Goal: Task Accomplishment & Management: Complete application form

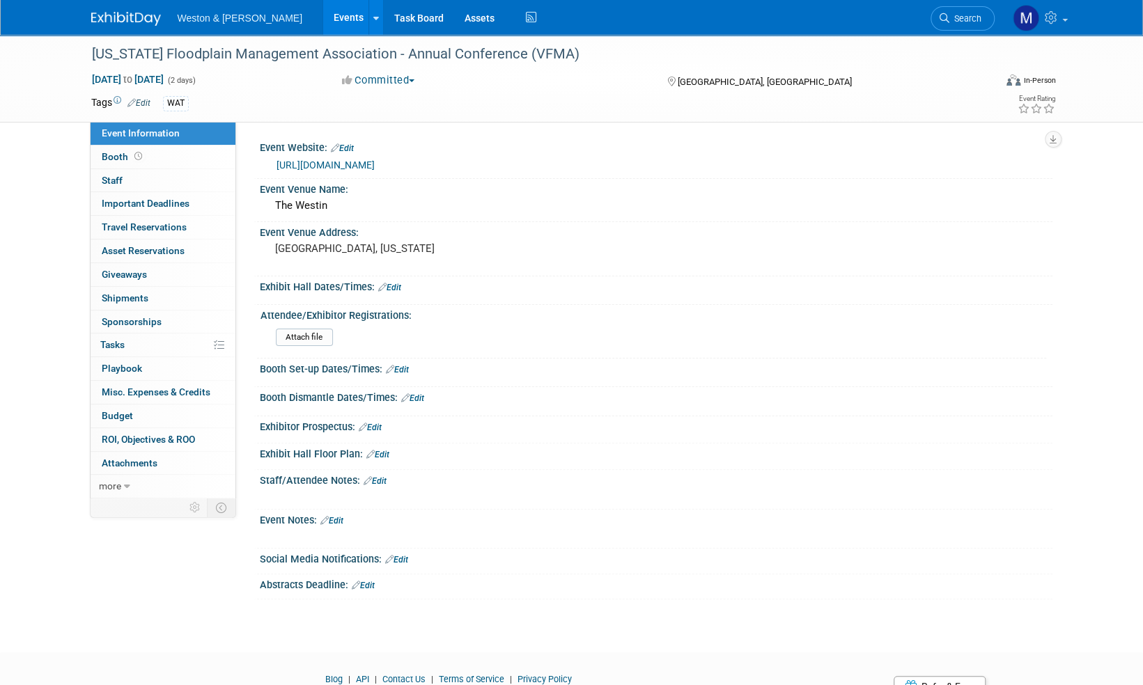
click at [123, 21] on img at bounding box center [126, 19] width 70 height 14
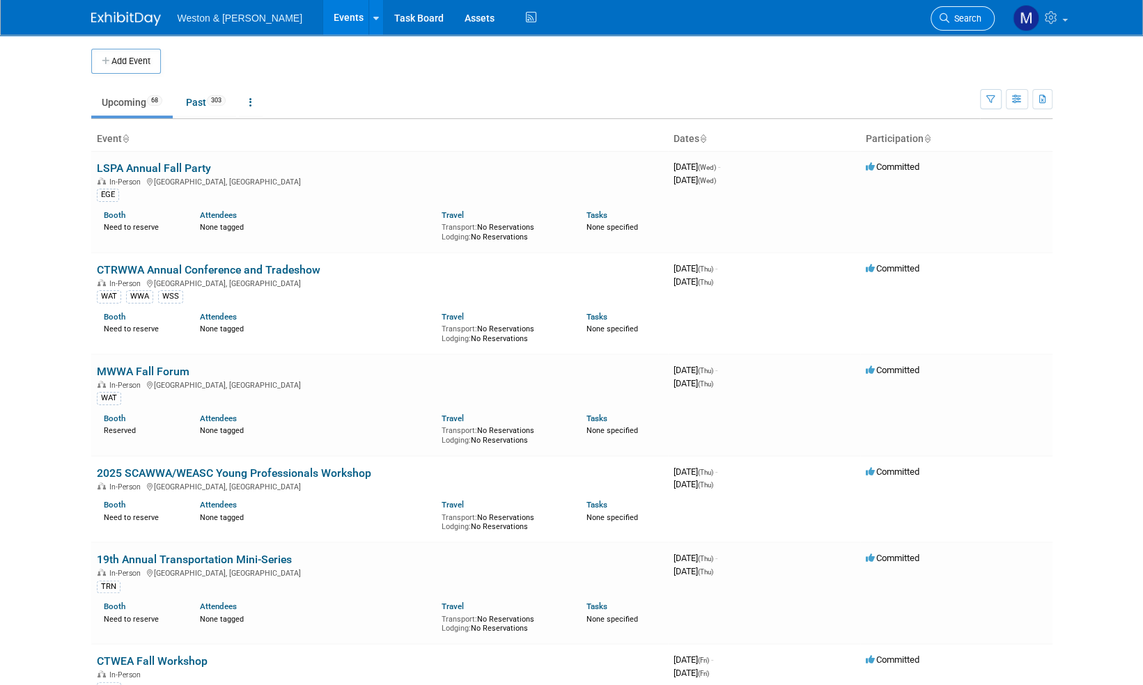
click at [972, 13] on link "Search" at bounding box center [963, 18] width 64 height 24
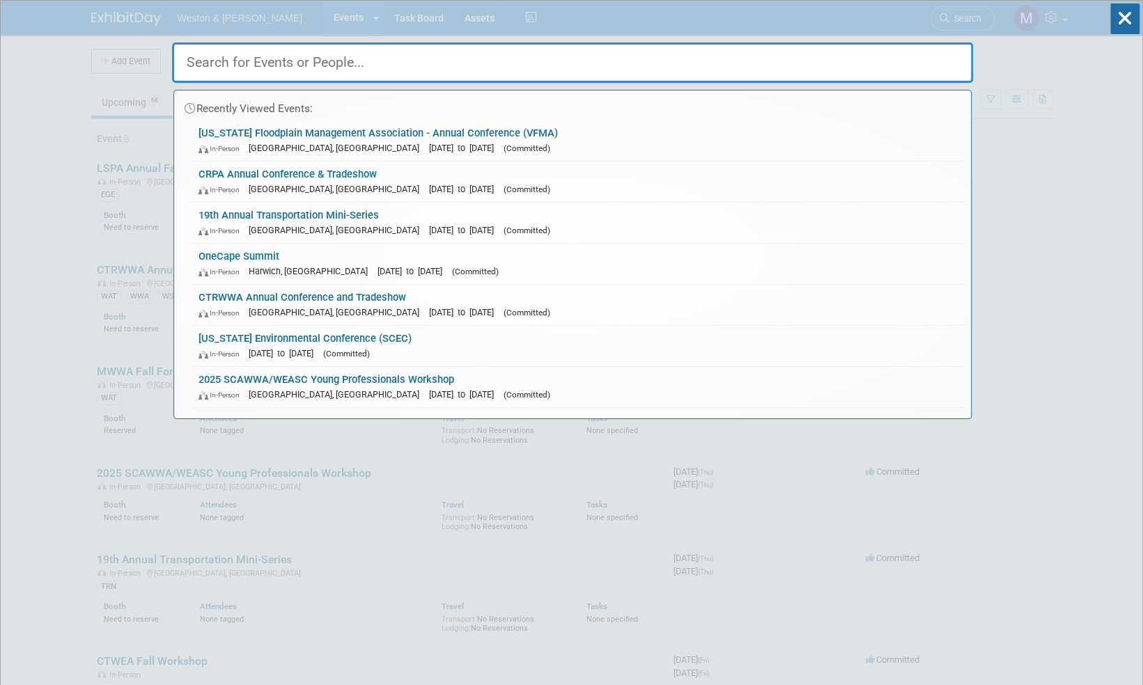
click at [350, 216] on link "19th Annual Transportation Mini-Series In-Person Bristol, CT Oct 16, 2025 to Oc…" at bounding box center [578, 223] width 772 height 40
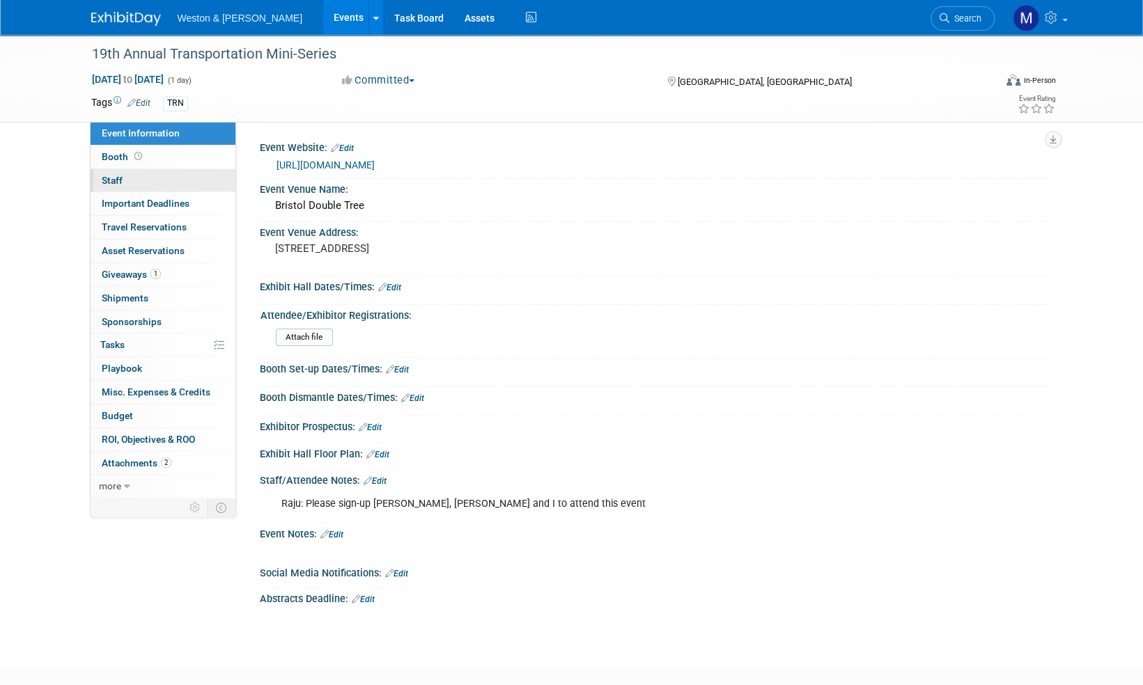
click at [120, 181] on span "Staff 0" at bounding box center [112, 180] width 21 height 11
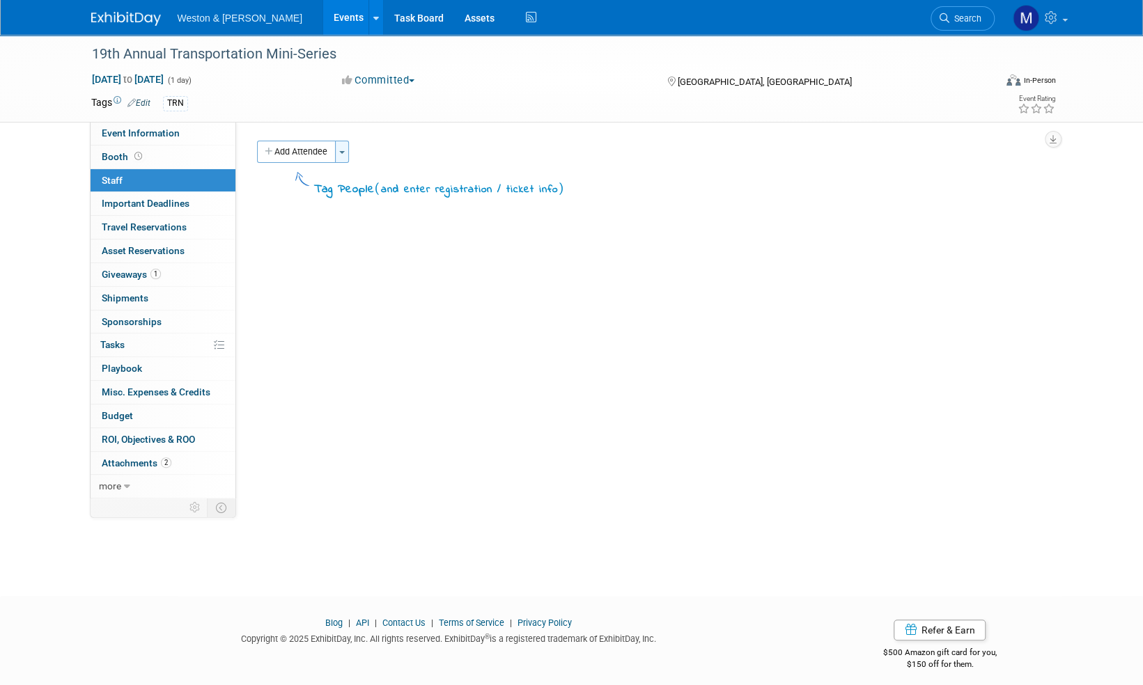
click at [343, 152] on span "button" at bounding box center [342, 152] width 6 height 3
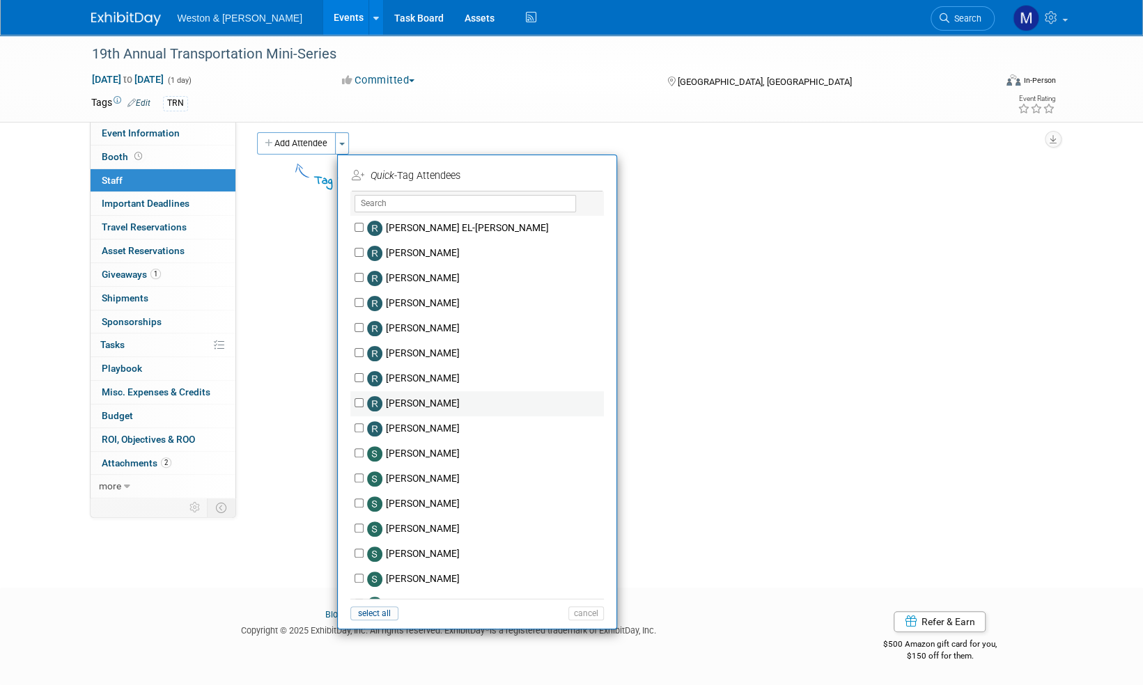
scroll to position [2487, 0]
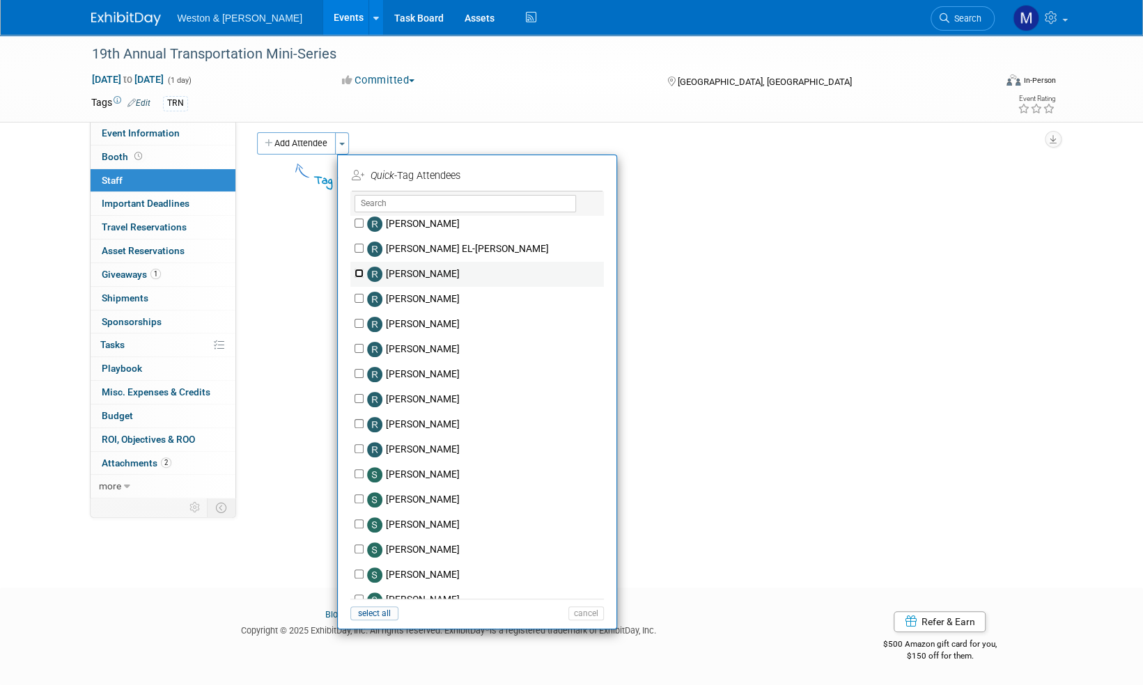
click at [359, 270] on input "[PERSON_NAME]" at bounding box center [359, 273] width 9 height 9
checkbox input "true"
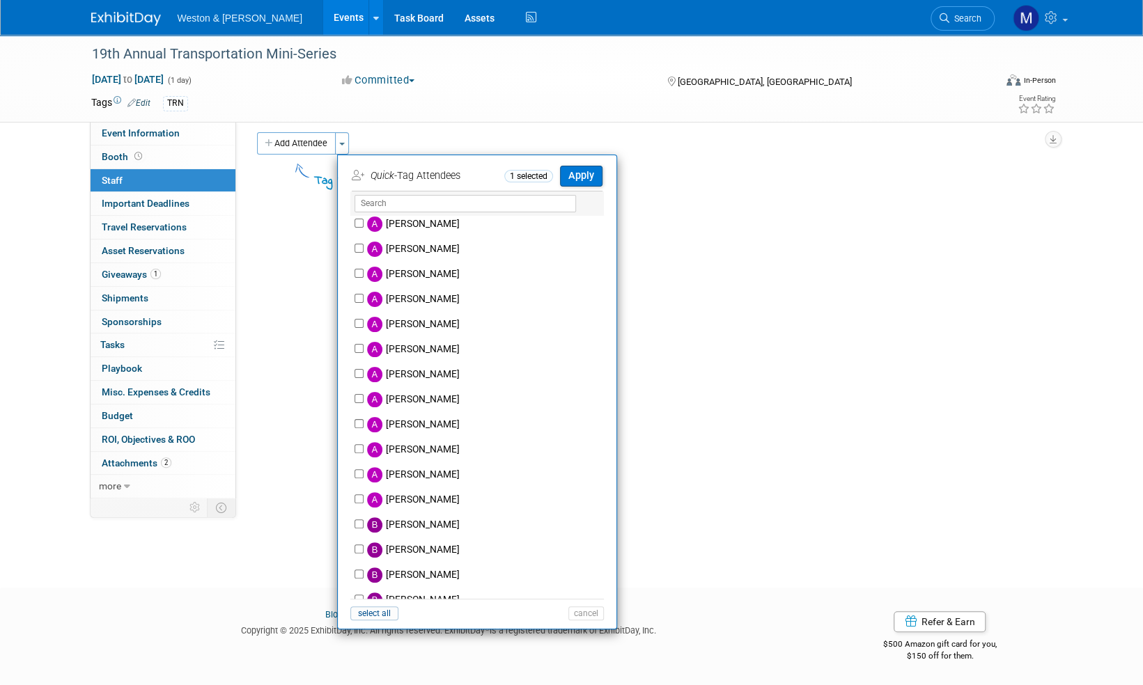
scroll to position [0, 0]
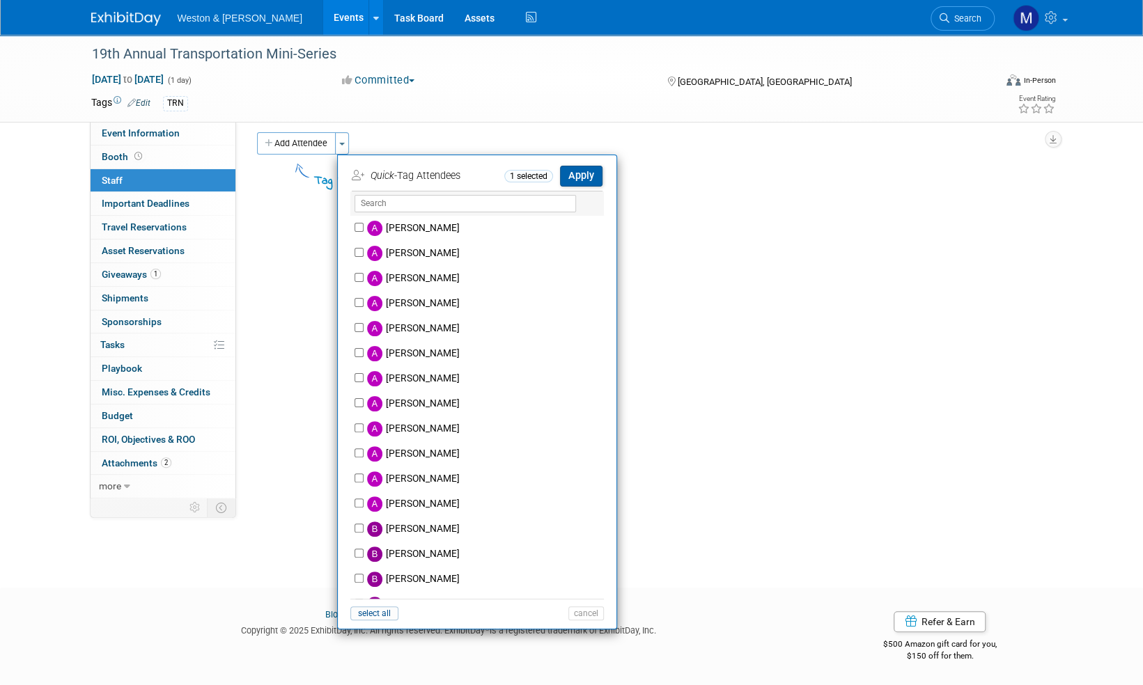
click at [575, 176] on button "Apply" at bounding box center [581, 176] width 42 height 20
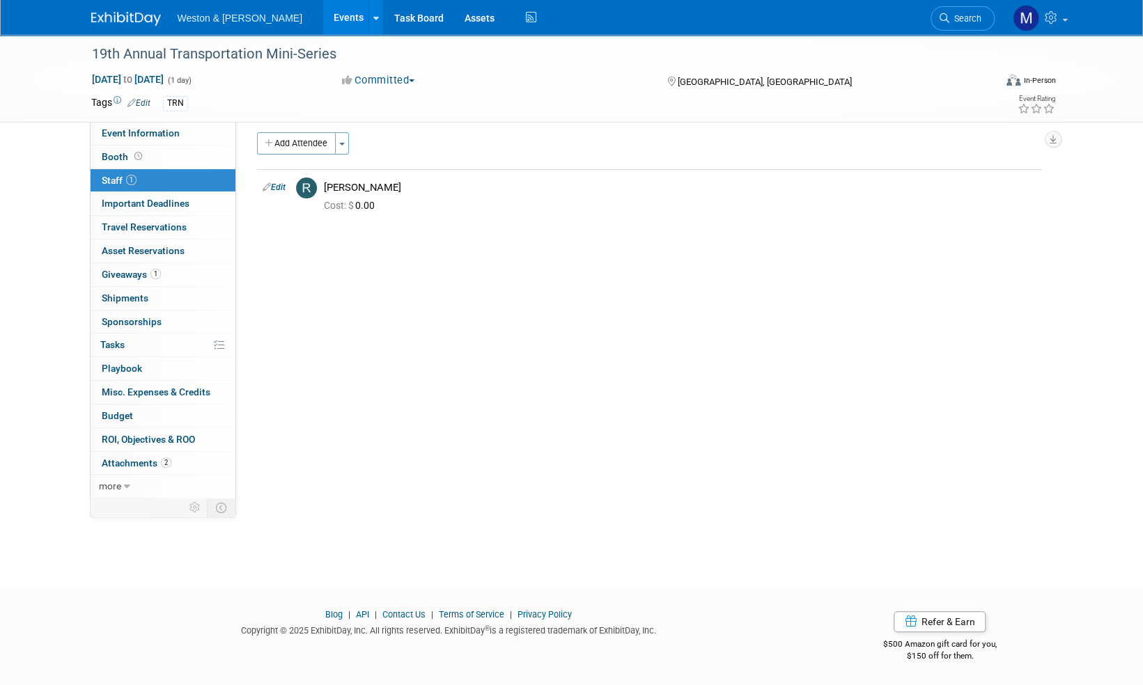
click at [118, 22] on img at bounding box center [126, 19] width 70 height 14
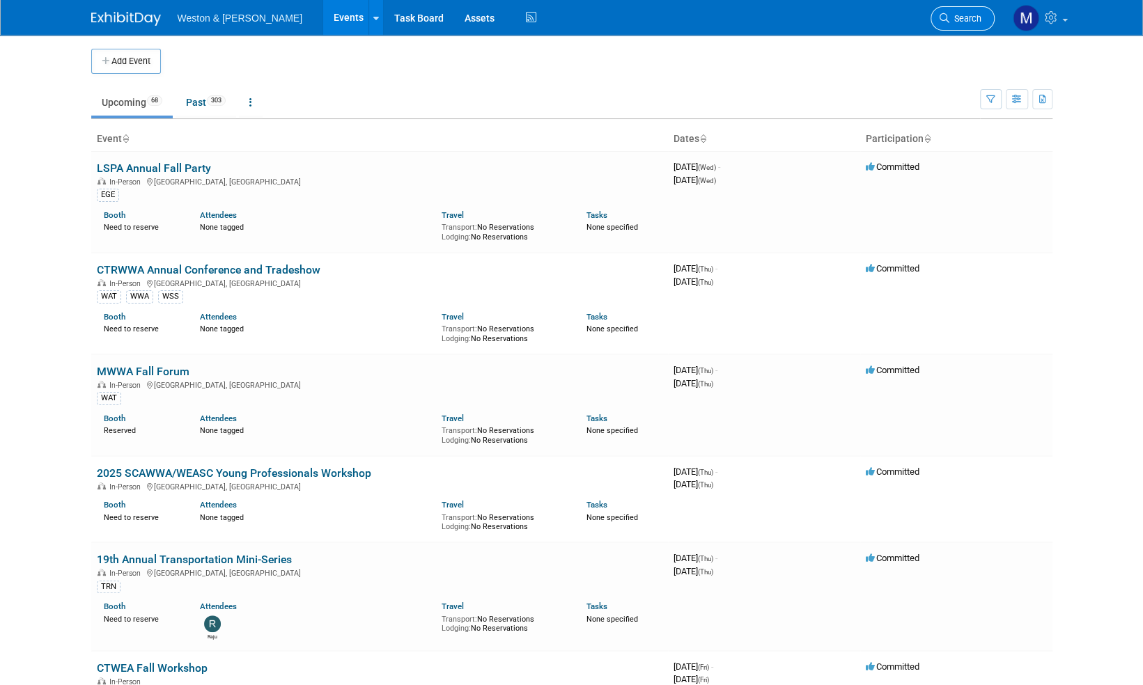
click at [972, 14] on span "Search" at bounding box center [965, 18] width 32 height 10
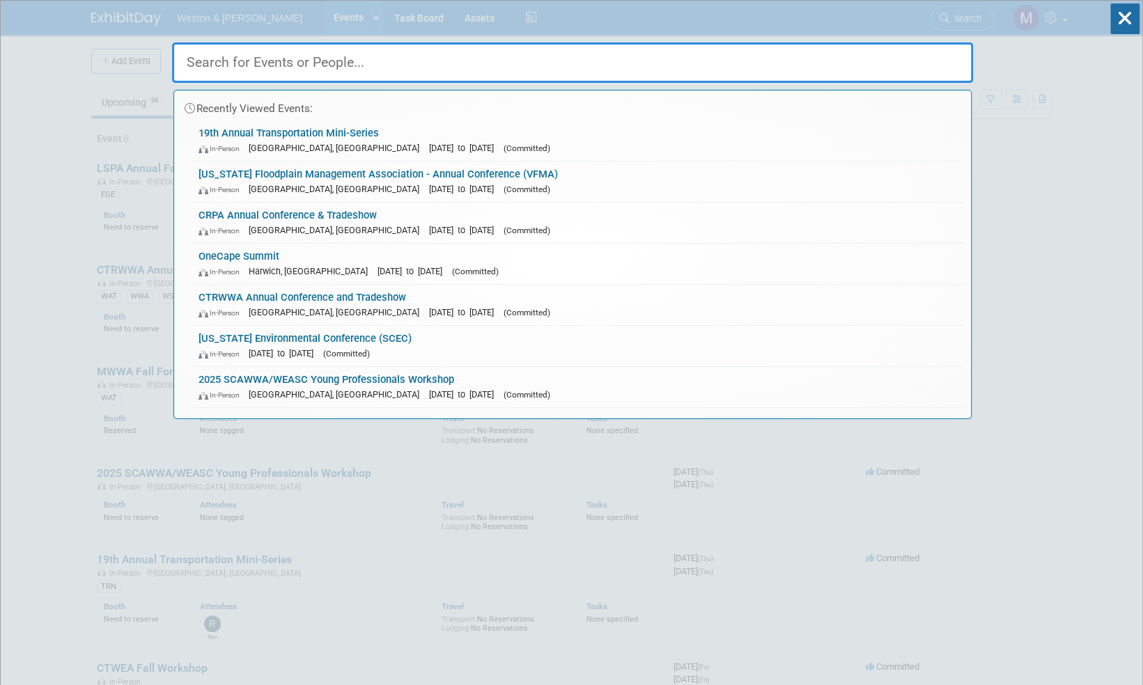
paste input "2026 South Carolina Environmental Conference"
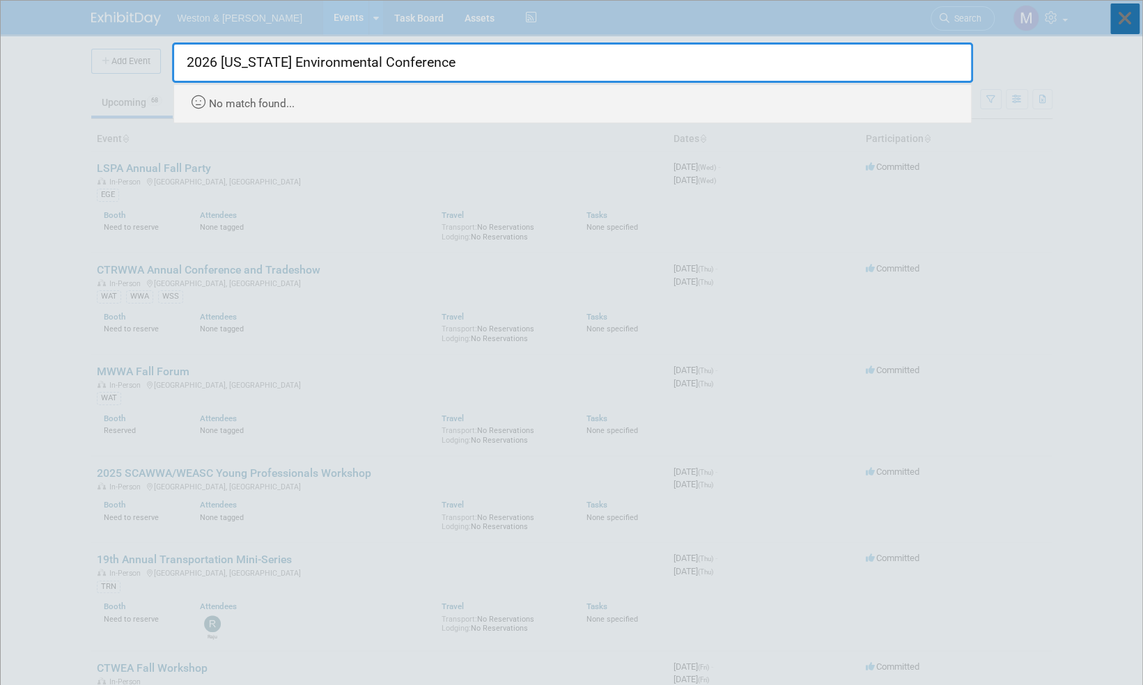
type input "2026 [US_STATE] Environmental Conference"
click at [1133, 15] on icon at bounding box center [1124, 18] width 29 height 31
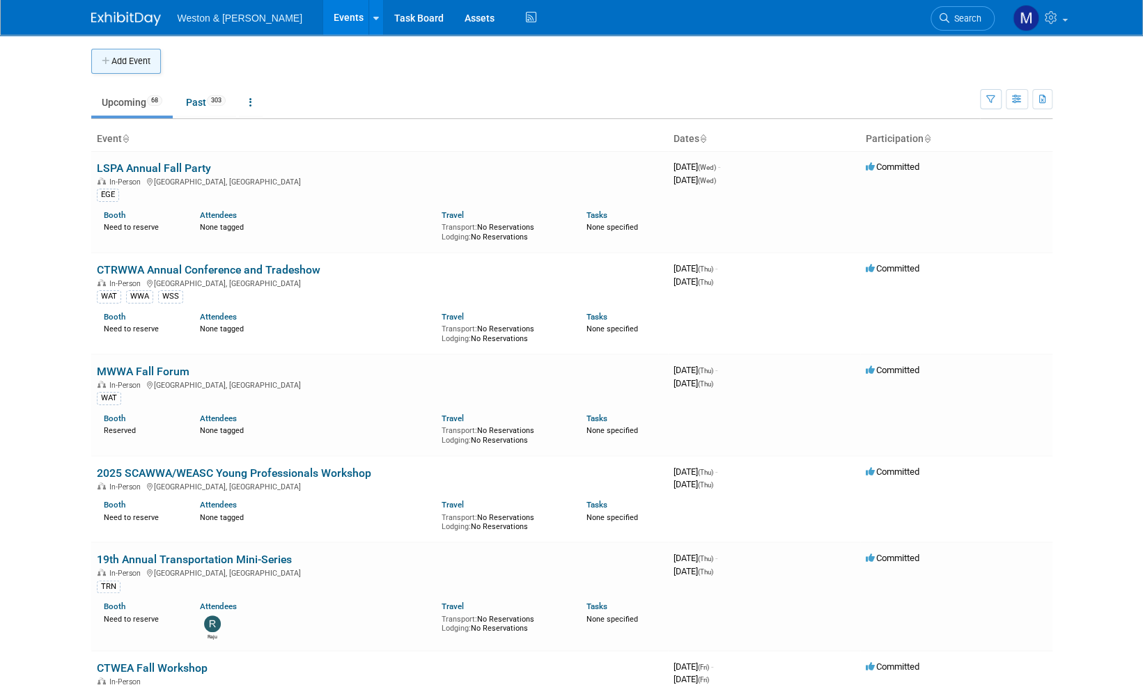
click at [120, 54] on button "Add Event" at bounding box center [126, 61] width 70 height 25
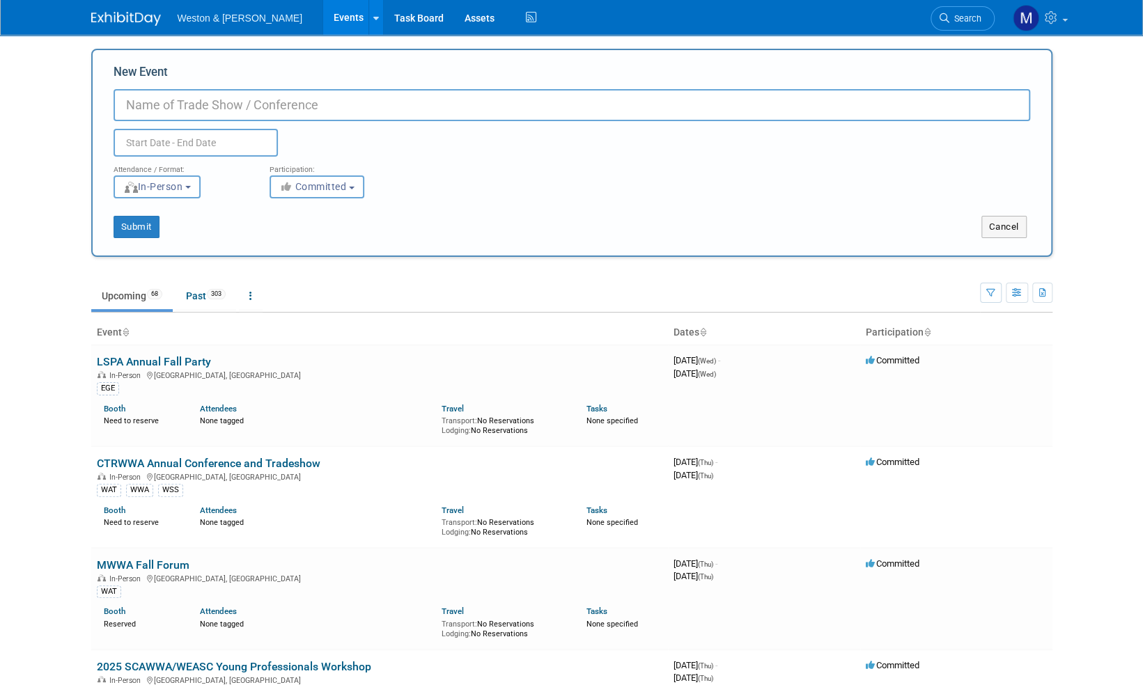
click at [145, 103] on input "New Event" at bounding box center [572, 105] width 917 height 32
paste input "2026 [US_STATE] Environmental Conference"
type input "2026 [US_STATE] Environmental Conference"
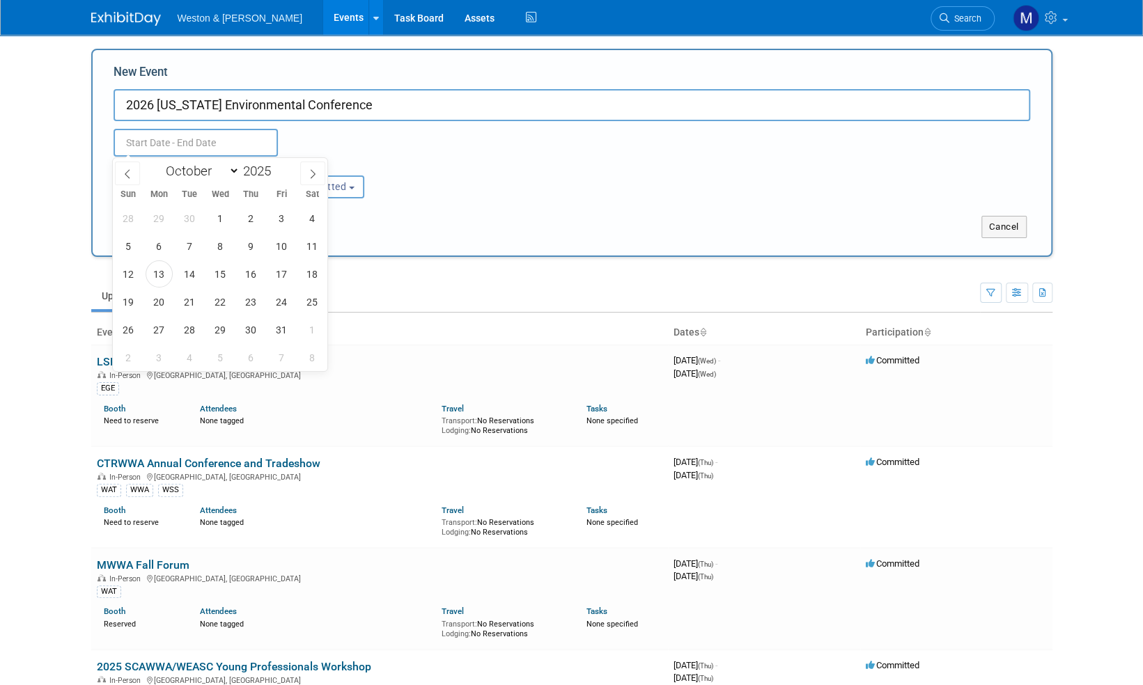
click at [196, 149] on input "text" at bounding box center [196, 143] width 164 height 28
click at [315, 175] on icon at bounding box center [313, 174] width 10 height 10
select select "11"
click at [315, 175] on icon at bounding box center [313, 174] width 10 height 10
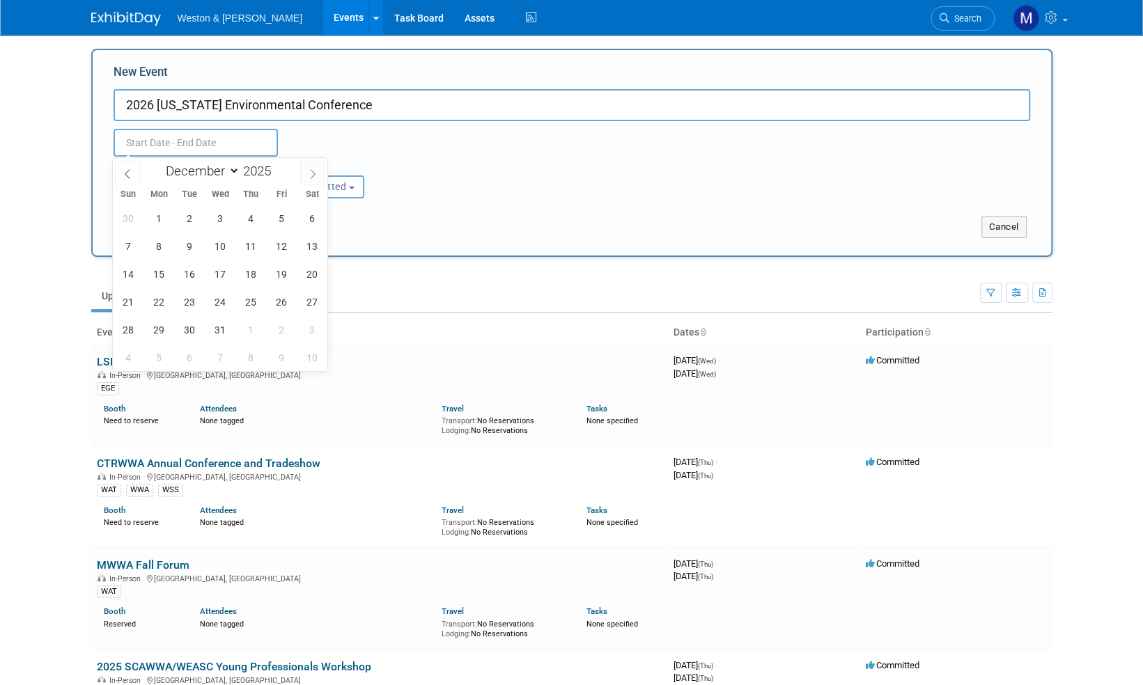
type input "2026"
click at [315, 175] on icon at bounding box center [313, 174] width 10 height 10
select select "2"
click at [134, 274] on span "15" at bounding box center [128, 274] width 27 height 27
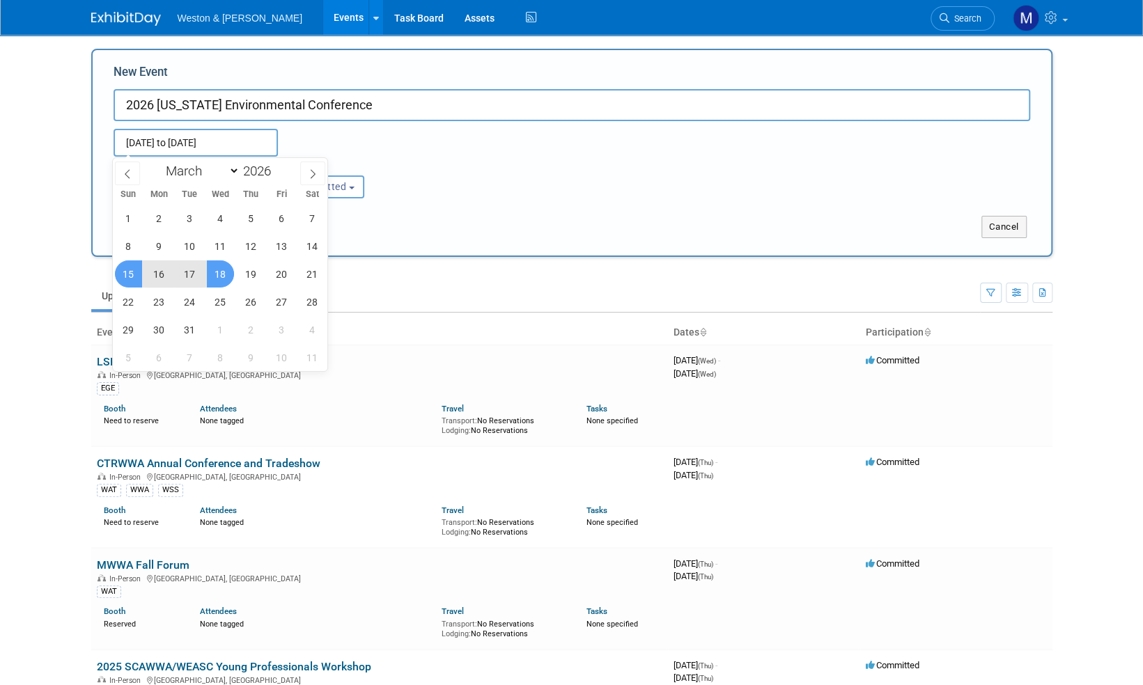
click at [224, 271] on span "18" at bounding box center [220, 274] width 27 height 27
type input "[DATE] to [DATE]"
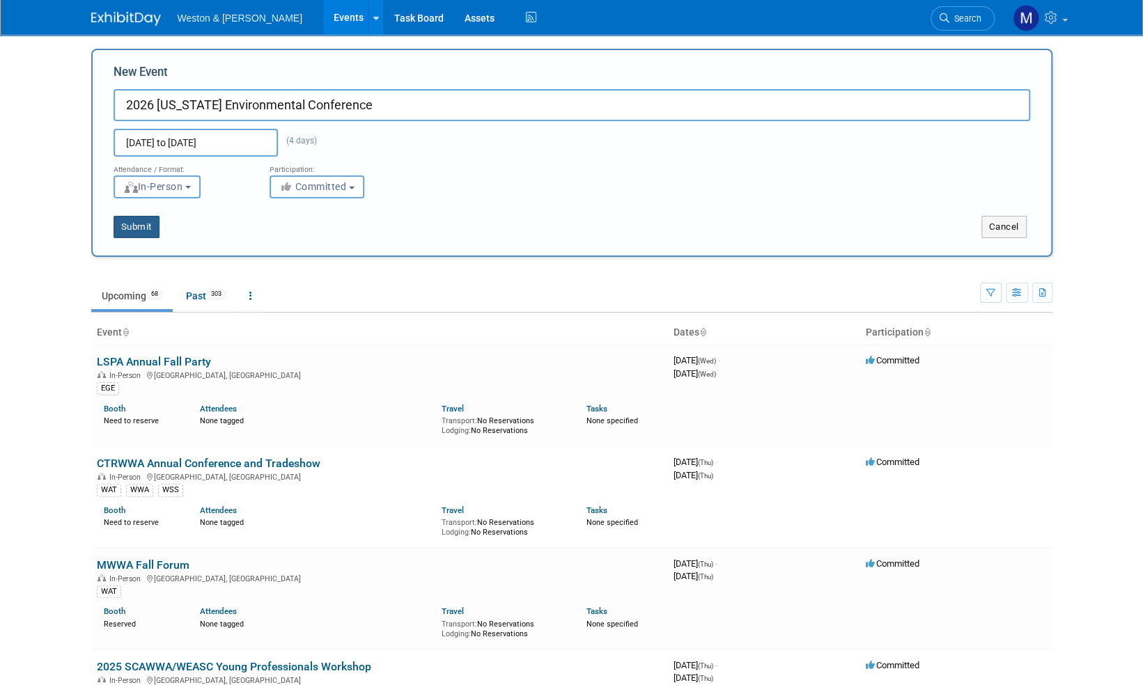
click at [143, 225] on button "Submit" at bounding box center [137, 227] width 46 height 22
type input "2026 [US_STATE] Environmental Conference"
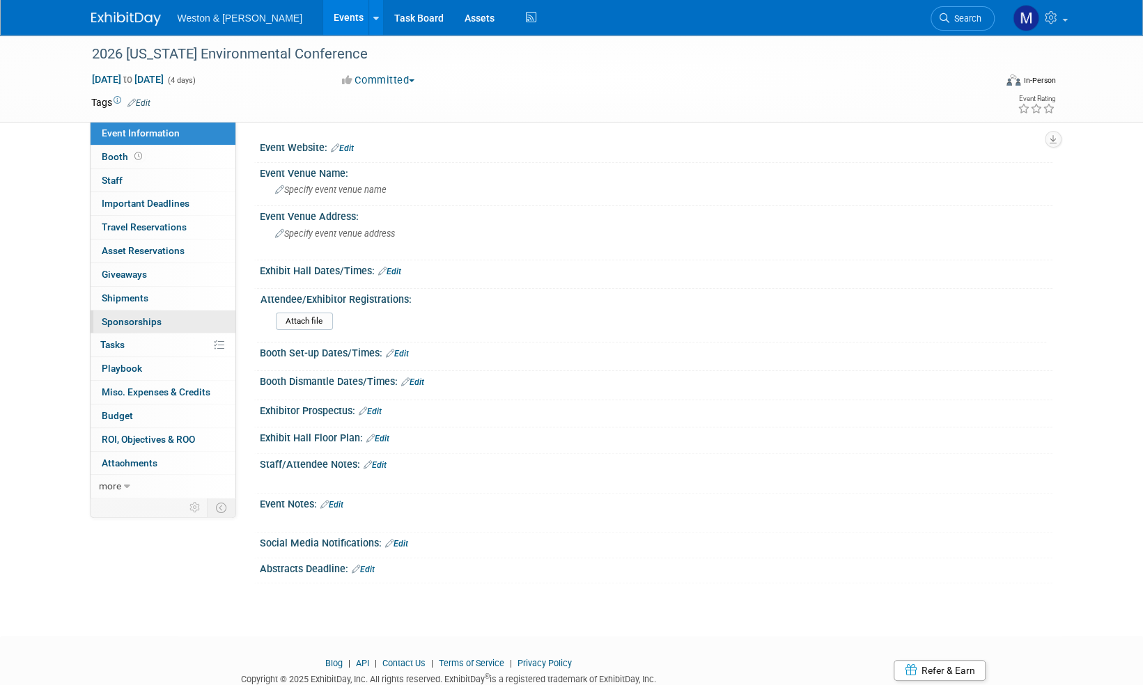
click at [143, 320] on span "Sponsorships 0" at bounding box center [132, 321] width 60 height 11
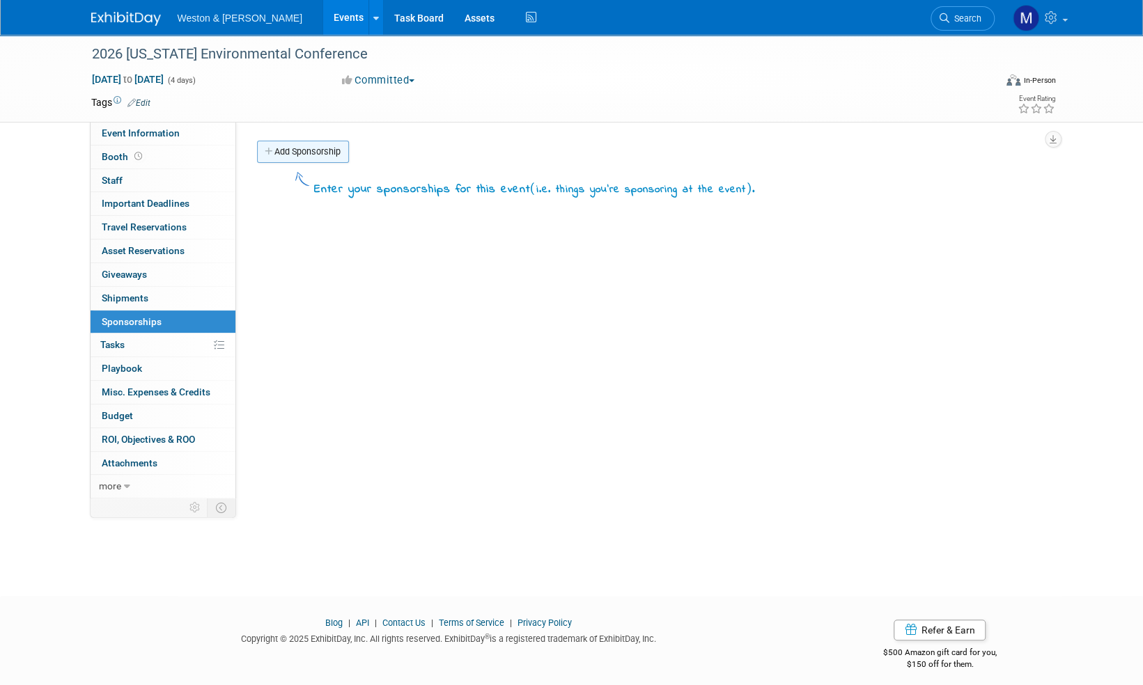
click at [318, 152] on link "Add Sponsorship" at bounding box center [303, 152] width 92 height 22
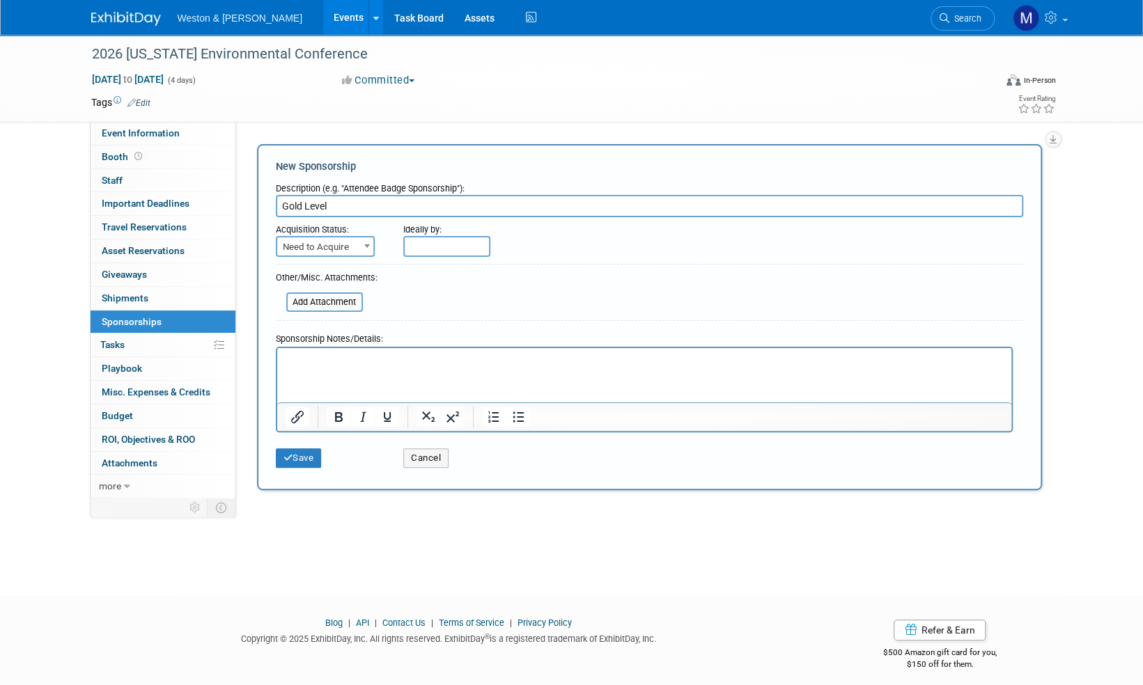
type input "Gold Level"
click at [368, 247] on b at bounding box center [367, 245] width 6 height 3
select select "2"
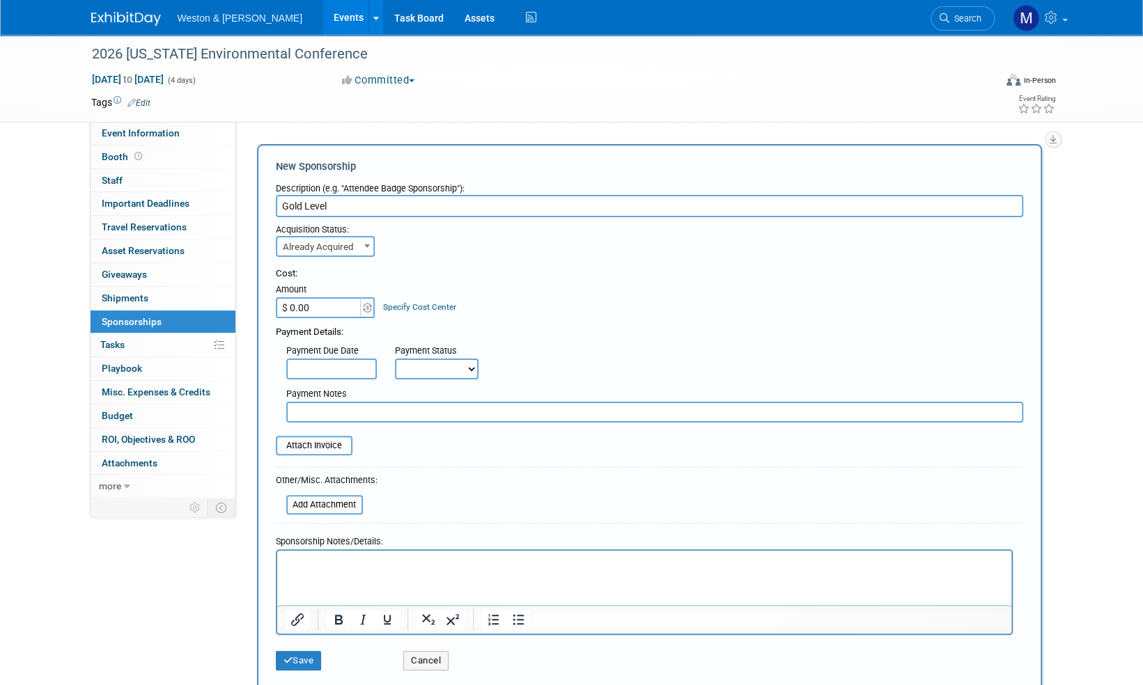
click at [315, 307] on input "$ 0.00" at bounding box center [319, 307] width 87 height 21
type input "$ 600.00"
click at [461, 371] on select "Not Paid Yet Partially Paid Paid in Full" at bounding box center [437, 369] width 84 height 21
select select "1"
click at [395, 359] on select "Not Paid Yet Partially Paid Paid in Full" at bounding box center [437, 369] width 84 height 21
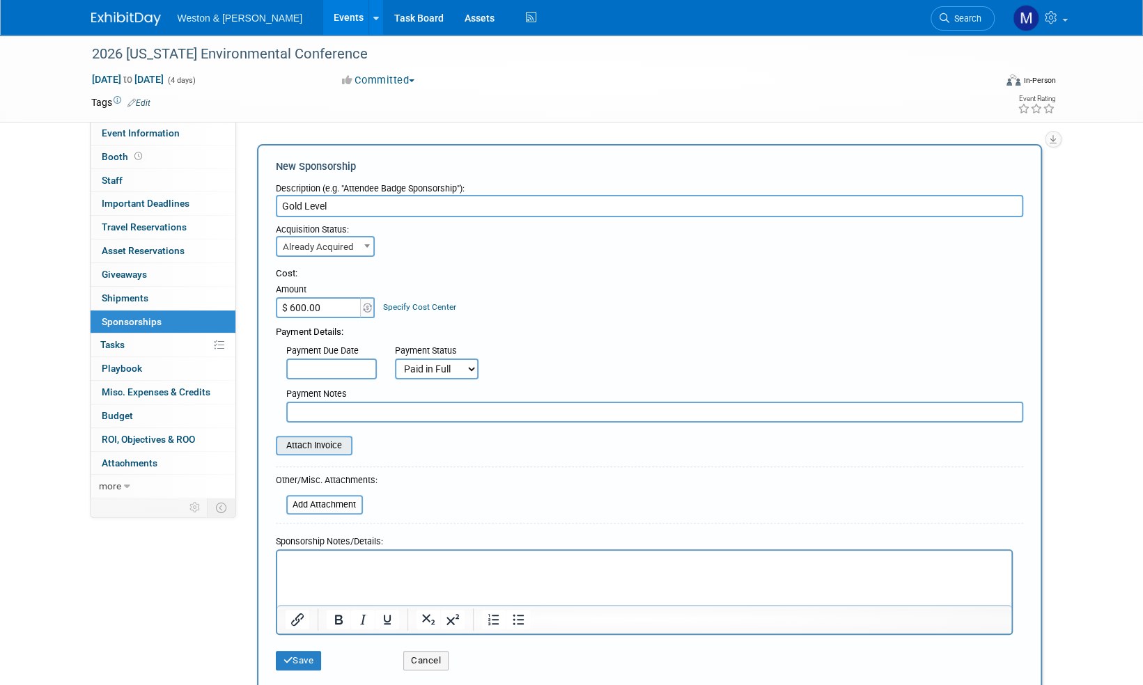
click at [309, 449] on input "file" at bounding box center [268, 445] width 166 height 17
